Goal: Check status: Check status

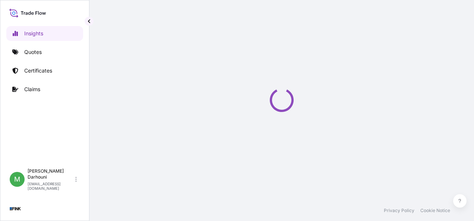
select select "2025"
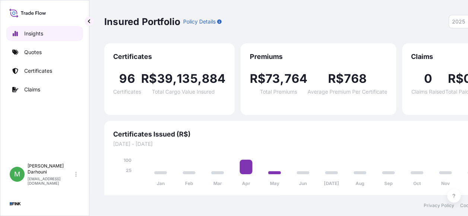
click at [73, 33] on link "Insights" at bounding box center [44, 33] width 77 height 15
click at [52, 31] on link "Insights" at bounding box center [44, 33] width 77 height 15
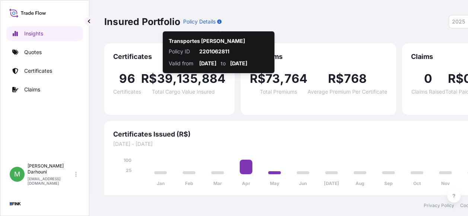
click at [302, 23] on div "Insured Portfolio Policy Details 2025 2025 2024 2023 2022" at bounding box center [301, 21] width 395 height 13
click at [220, 21] on icon "button" at bounding box center [219, 21] width 4 height 4
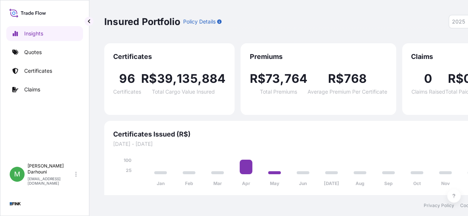
click at [221, 22] on icon "button" at bounding box center [219, 21] width 4 height 4
click at [207, 19] on p "Policy Details" at bounding box center [199, 21] width 32 height 7
click at [193, 22] on p "Policy Details" at bounding box center [199, 21] width 32 height 7
click at [53, 70] on link "Certificates" at bounding box center [44, 70] width 77 height 15
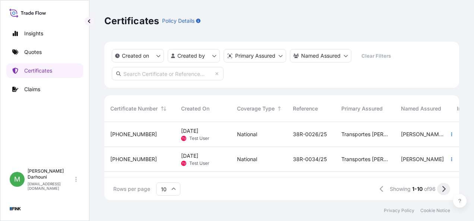
click at [446, 194] on button at bounding box center [443, 189] width 13 height 12
